Goal: Use online tool/utility: Utilize a website feature to perform a specific function

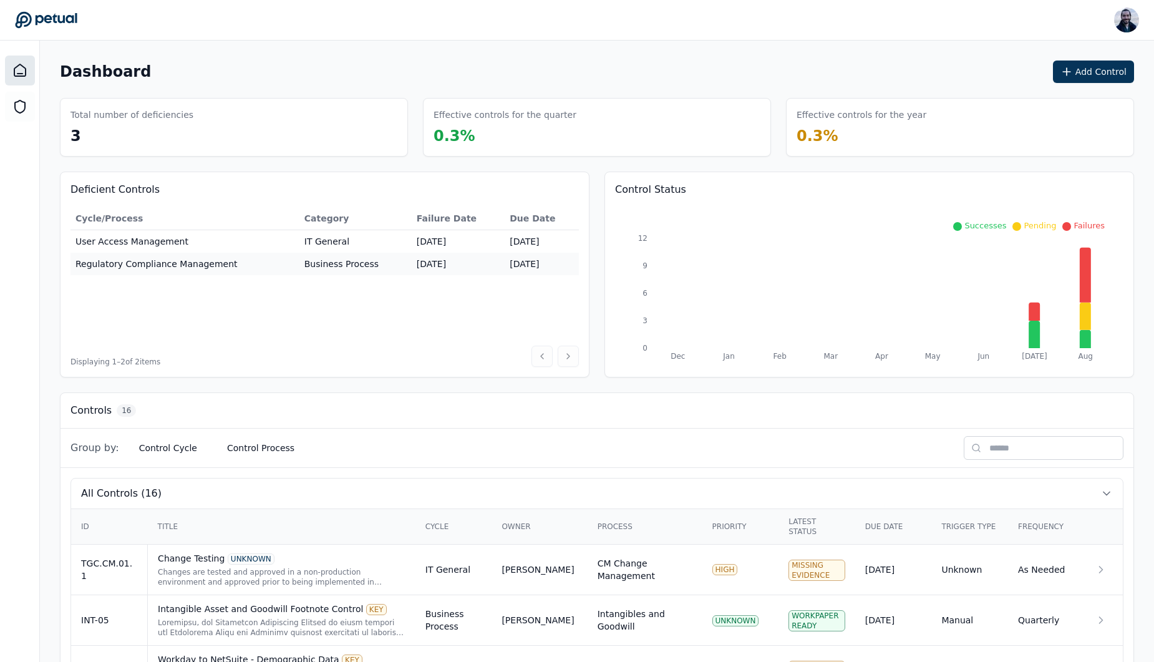
click at [19, 104] on icon at bounding box center [19, 106] width 15 height 15
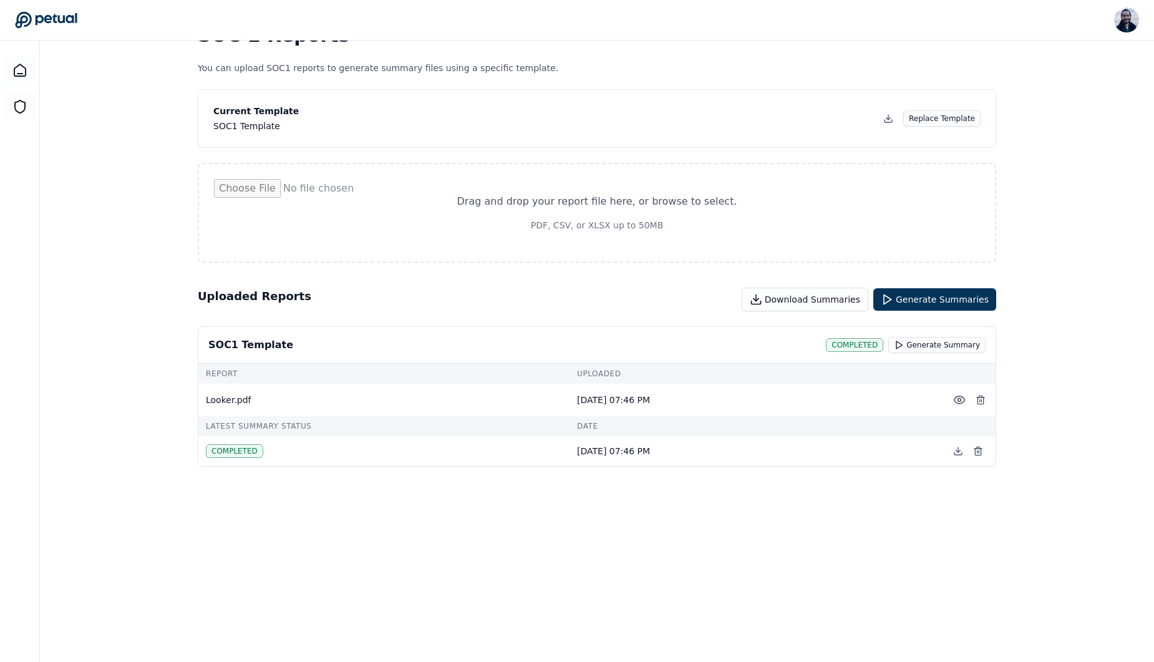
scroll to position [41, 0]
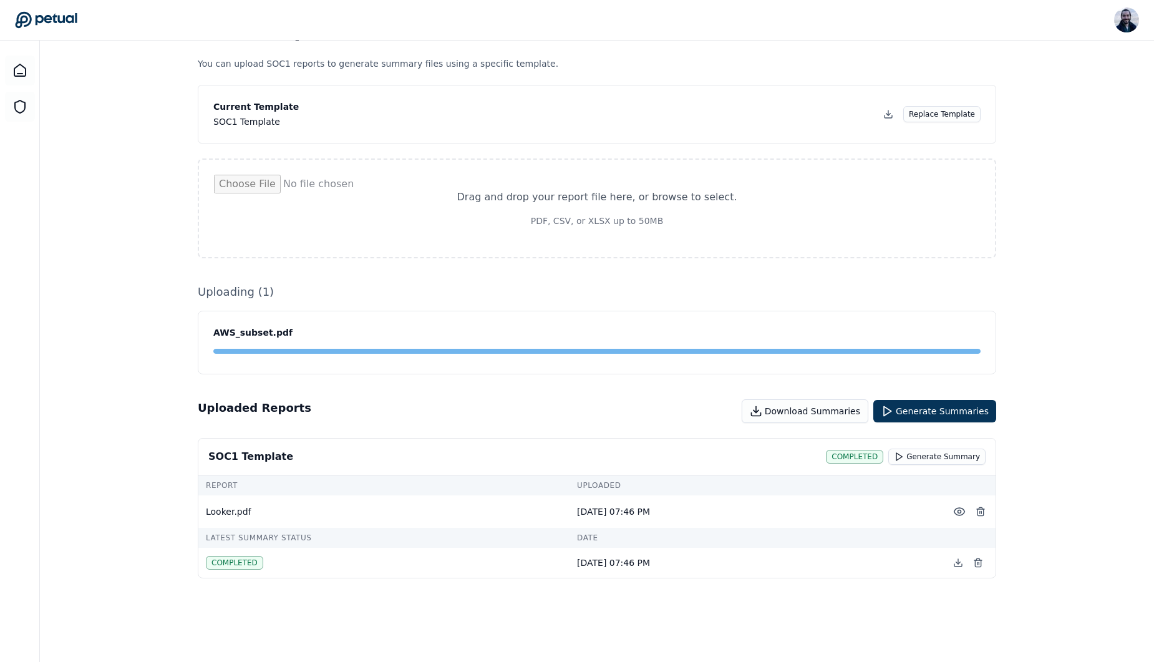
click at [322, 279] on div "Drag and drop your report file here, or browse to select. PDF, CSV, or XLSX up …" at bounding box center [597, 368] width 798 height 420
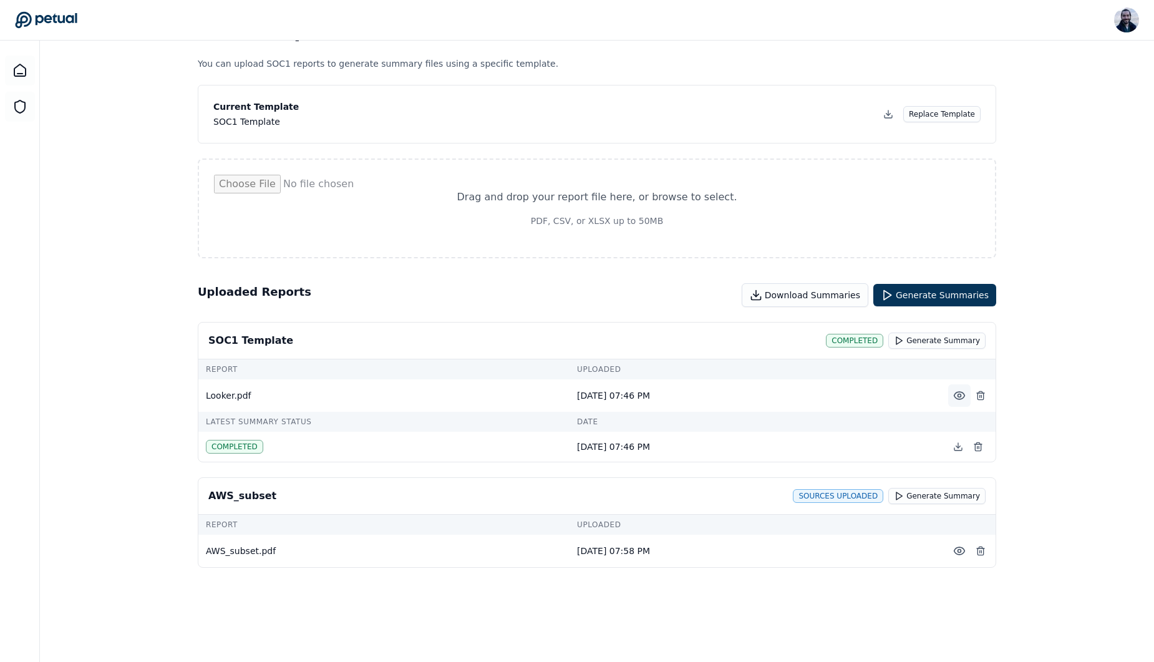
click at [956, 395] on icon at bounding box center [959, 395] width 12 height 12
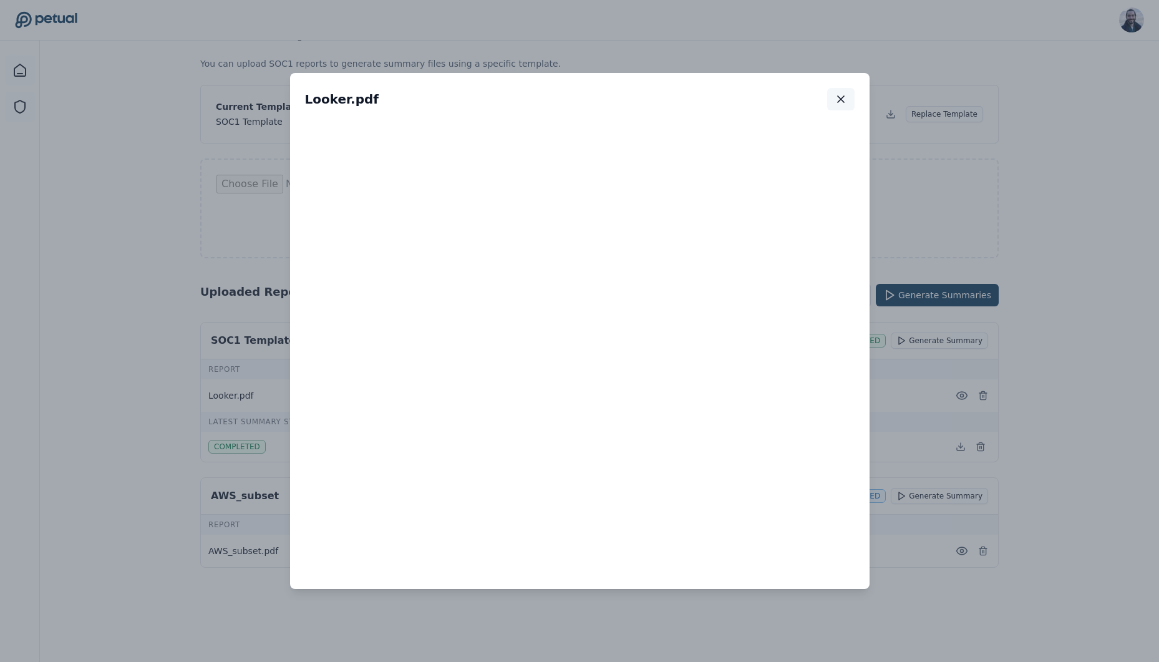
click at [844, 97] on icon "button" at bounding box center [840, 99] width 12 height 12
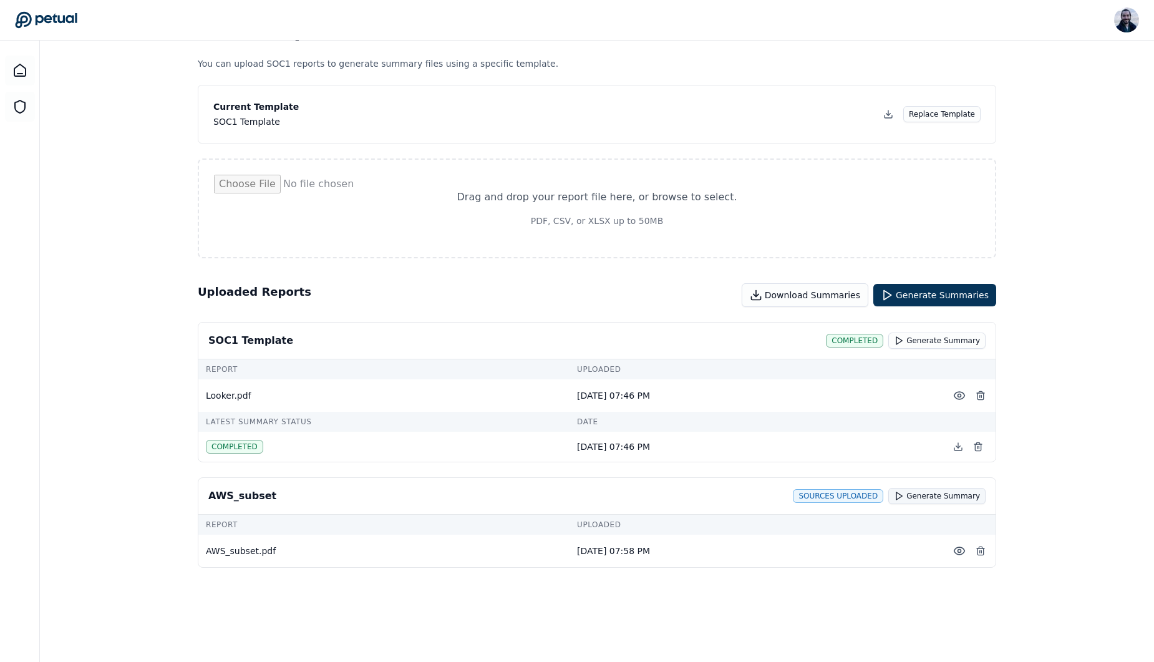
click at [935, 498] on button "Generate Summary" at bounding box center [936, 496] width 97 height 16
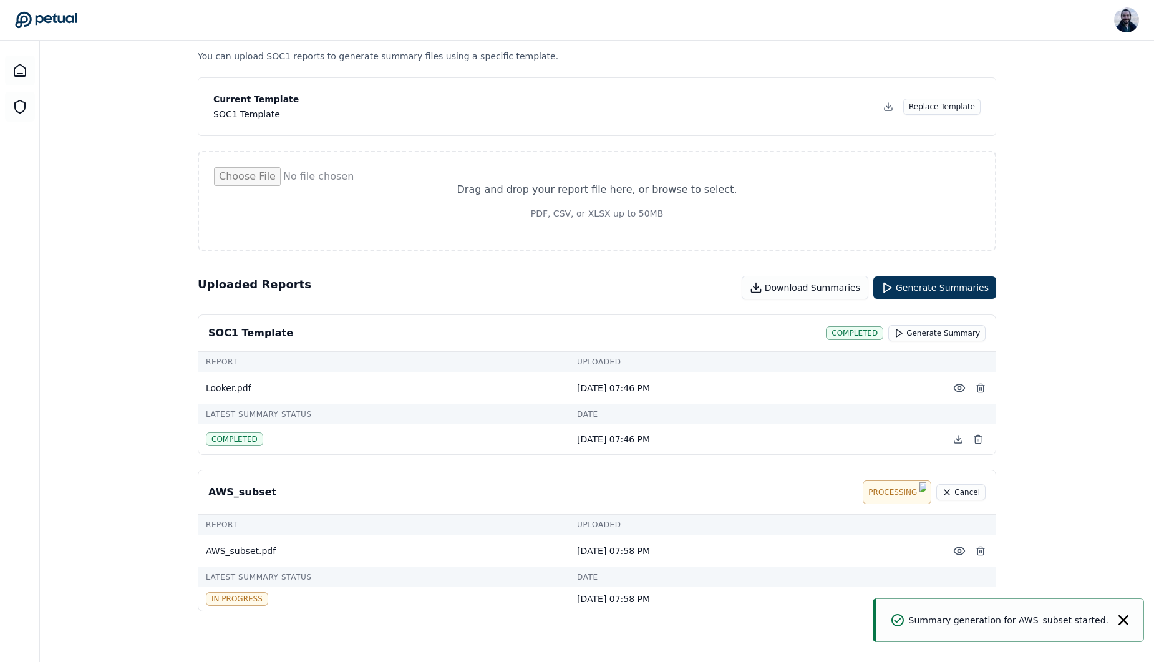
scroll to position [50, 0]
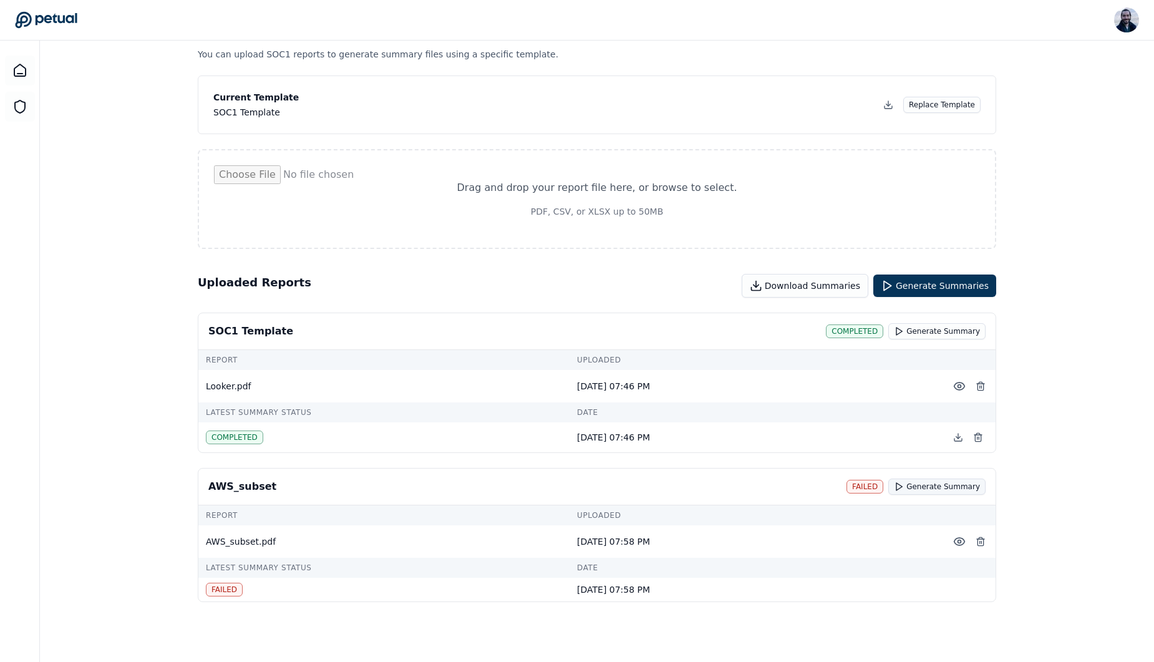
click at [936, 486] on button "Generate Summary" at bounding box center [936, 486] width 97 height 16
